Goal: Transaction & Acquisition: Purchase product/service

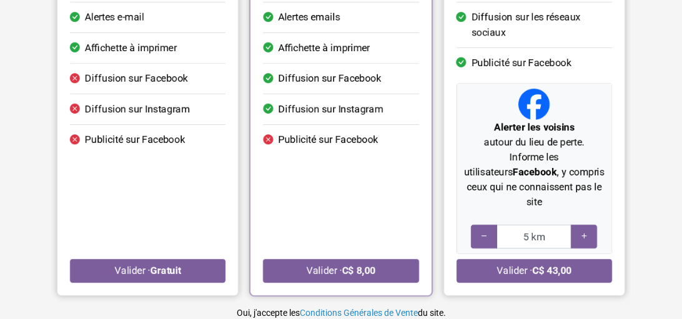
scroll to position [248, 0]
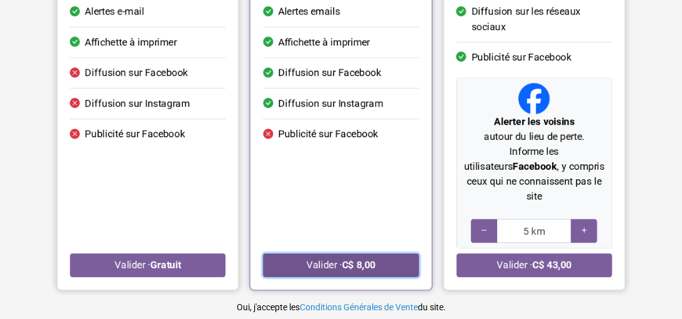
click at [341, 254] on button "Valider · C$ 8,00" at bounding box center [340, 266] width 155 height 24
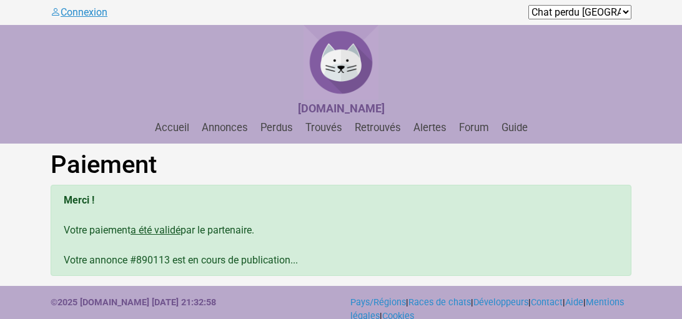
click at [86, 7] on link "Connexion" at bounding box center [79, 12] width 57 height 12
